Goal: Task Accomplishment & Management: Use online tool/utility

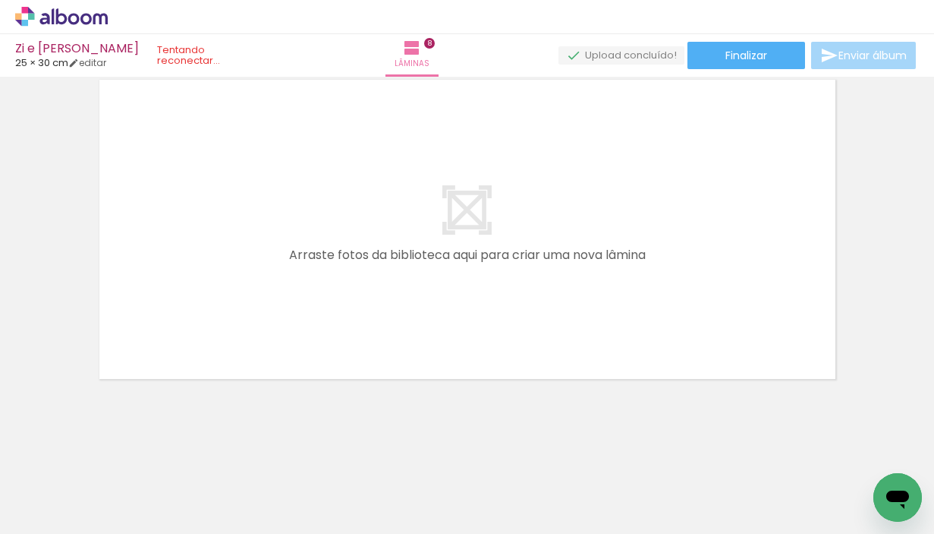
scroll to position [0, 1944]
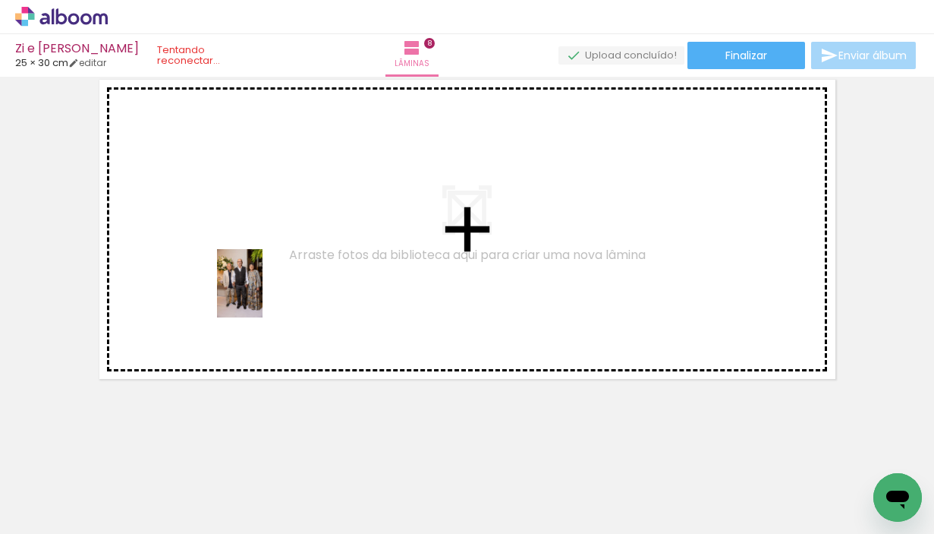
drag, startPoint x: 329, startPoint y: 493, endPoint x: 263, endPoint y: 294, distance: 208.8
click at [263, 294] on quentale-workspace at bounding box center [467, 267] width 934 height 534
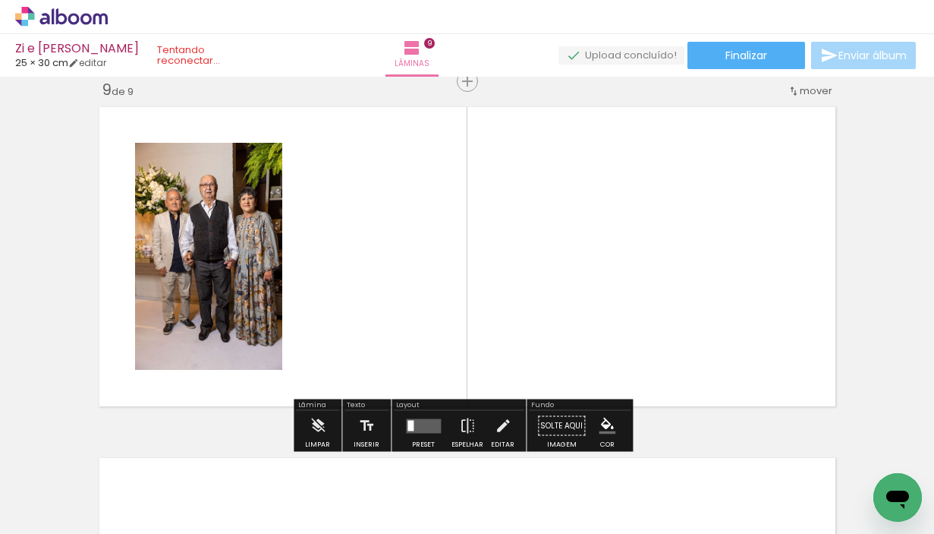
scroll to position [2824, 0]
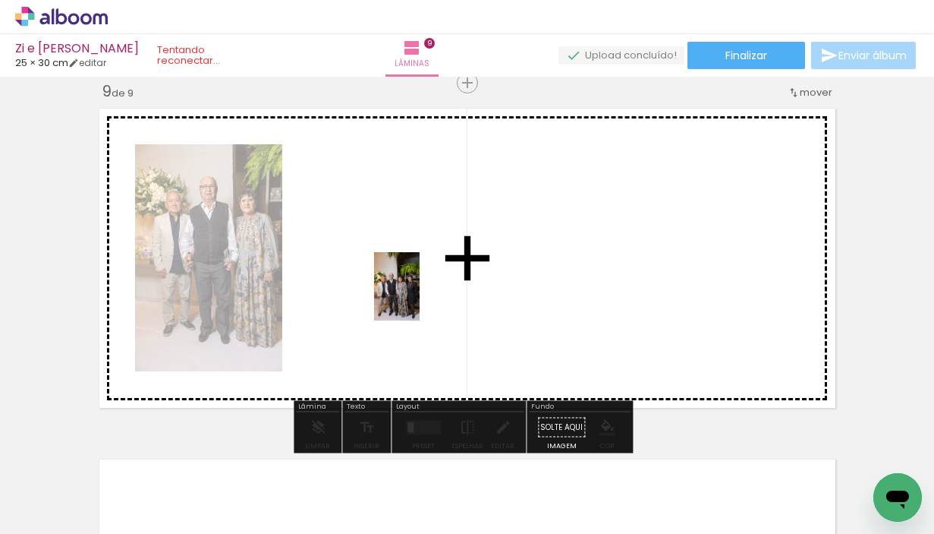
drag, startPoint x: 430, startPoint y: 506, endPoint x: 420, endPoint y: 297, distance: 209.0
click at [420, 297] on quentale-workspace at bounding box center [467, 267] width 934 height 534
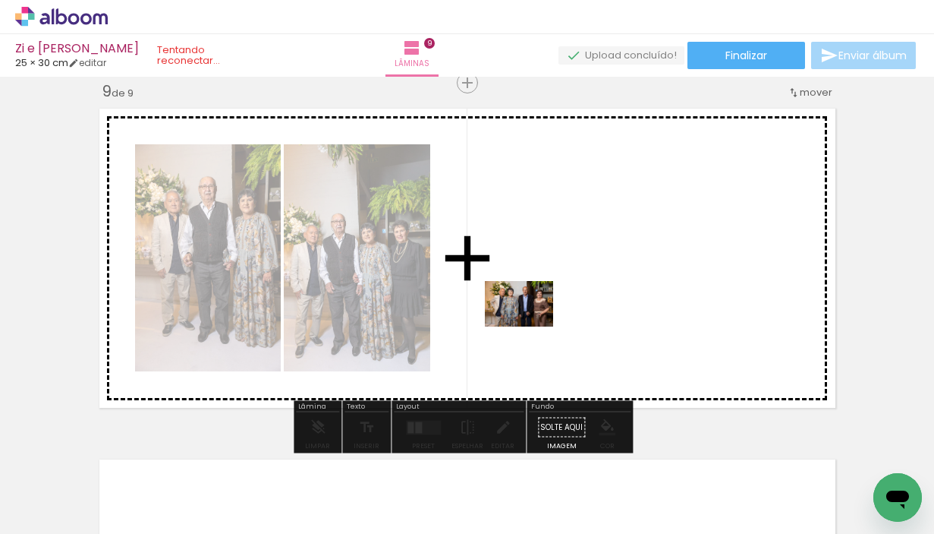
drag, startPoint x: 519, startPoint y: 490, endPoint x: 530, endPoint y: 326, distance: 164.3
click at [530, 326] on quentale-workspace at bounding box center [467, 267] width 934 height 534
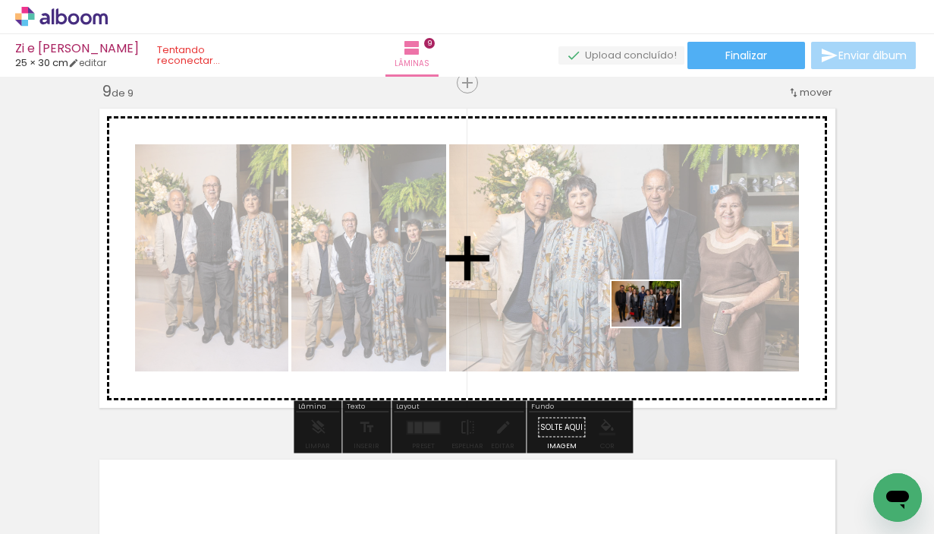
drag, startPoint x: 594, startPoint y: 493, endPoint x: 657, endPoint y: 326, distance: 177.7
click at [657, 326] on quentale-workspace at bounding box center [467, 267] width 934 height 534
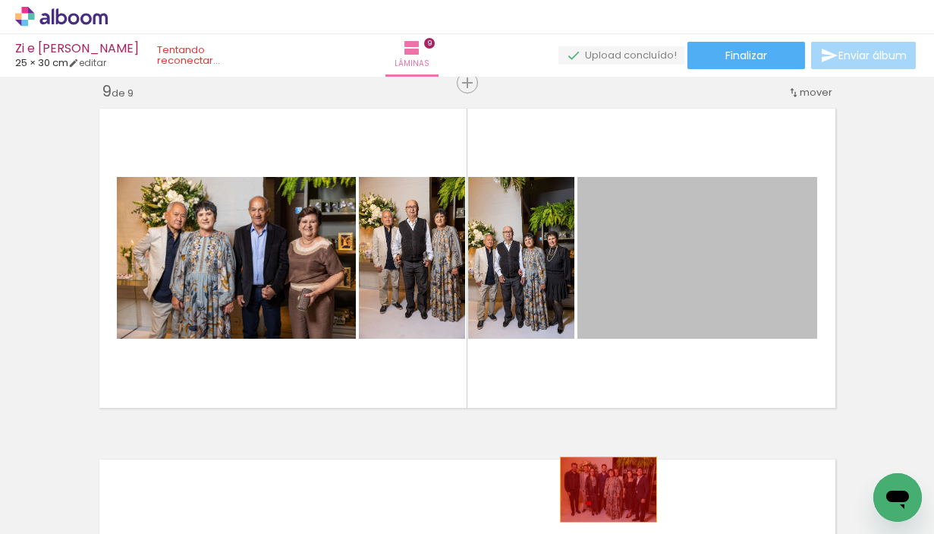
drag, startPoint x: 683, startPoint y: 289, endPoint x: 603, endPoint y: 489, distance: 215.2
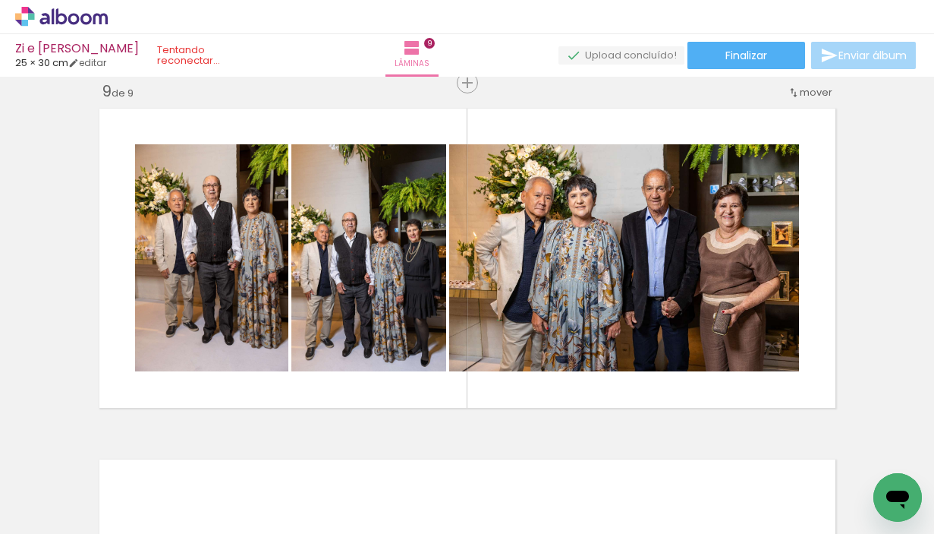
scroll to position [0, 488]
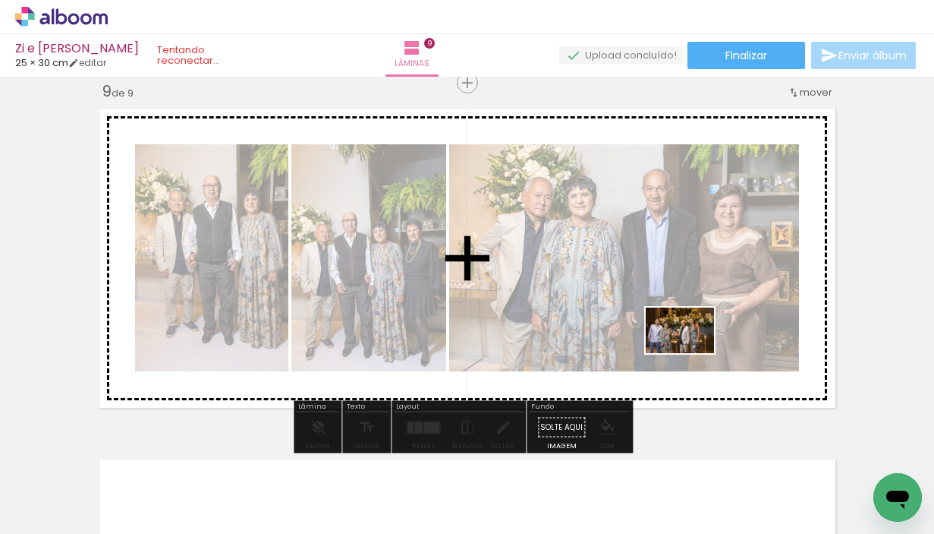
drag, startPoint x: 440, startPoint y: 488, endPoint x: 697, endPoint y: 347, distance: 293.5
click at [697, 347] on quentale-workspace at bounding box center [467, 267] width 934 height 534
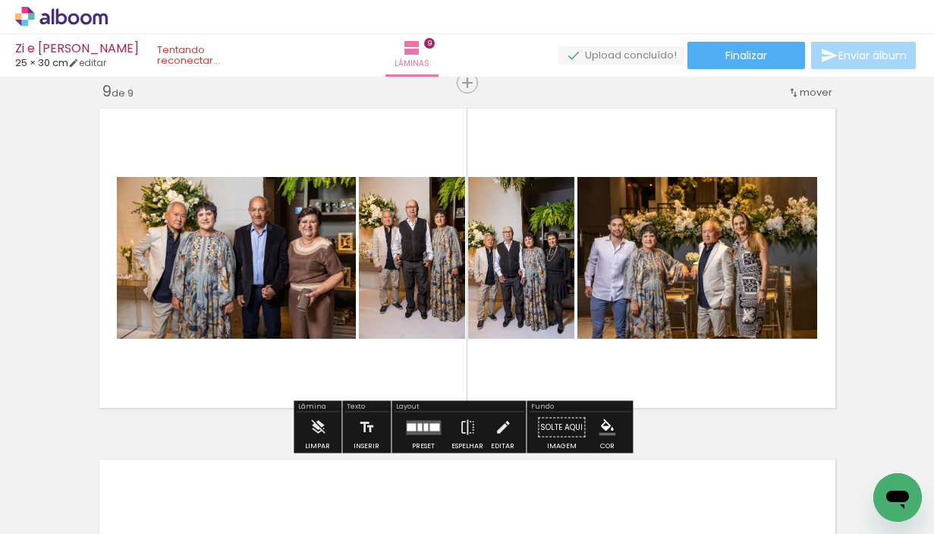
click at [419, 423] on quentale-layouter at bounding box center [423, 427] width 35 height 14
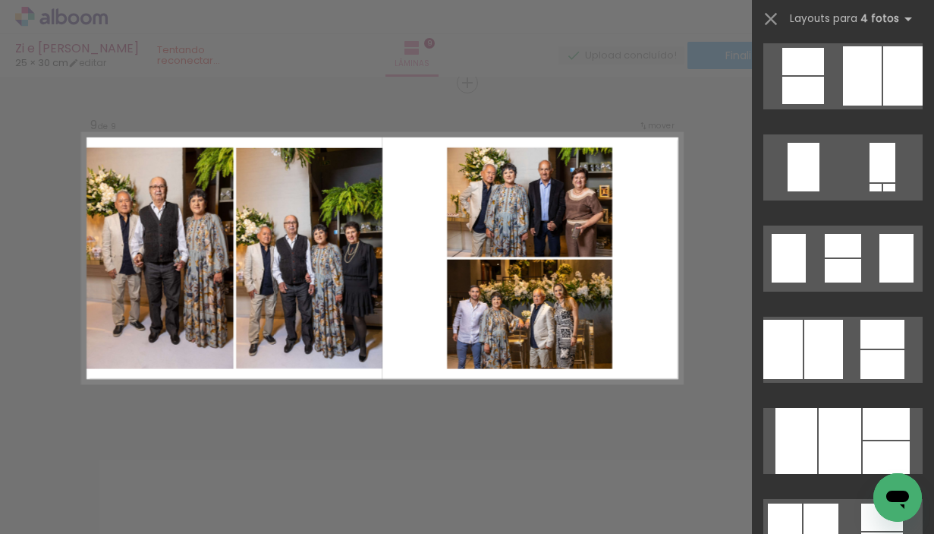
scroll to position [1053, 0]
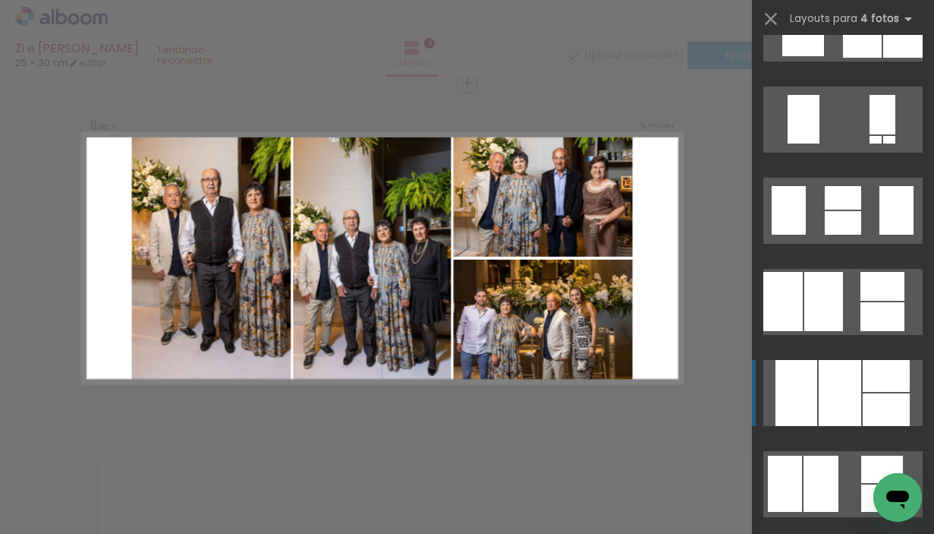
click at [883, 58] on div at bounding box center [902, 27] width 39 height 59
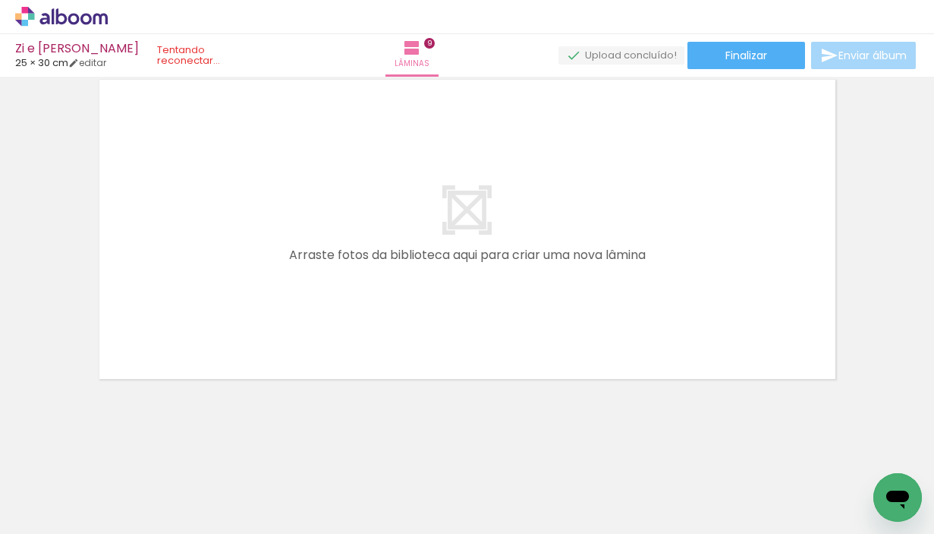
scroll to position [0, 2185]
